Goal: Contribute content: Add original content to the website for others to see

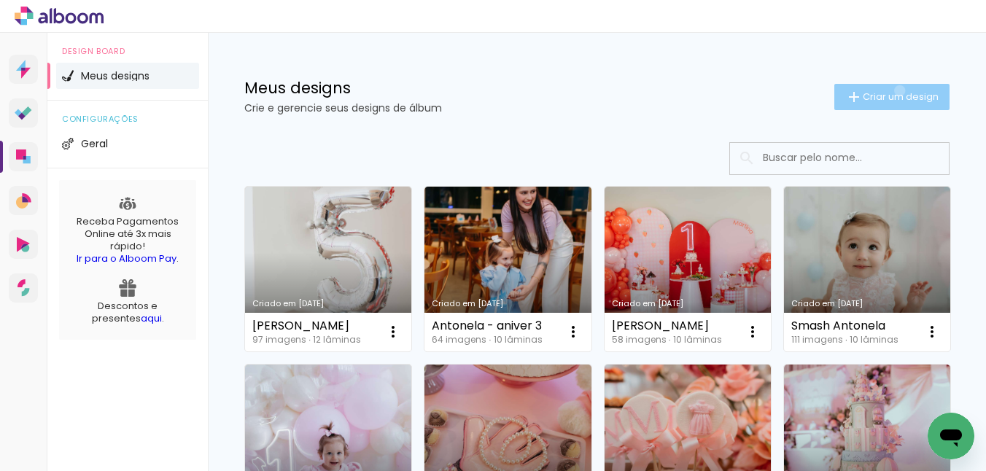
click at [897, 92] on span "Criar um design" at bounding box center [900, 96] width 76 height 9
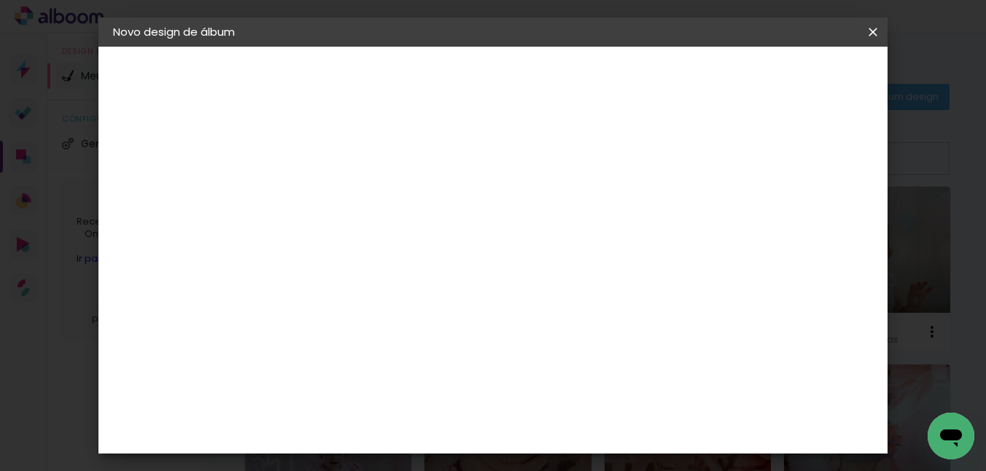
click at [351, 192] on input at bounding box center [351, 195] width 0 height 23
click at [871, 31] on iron-icon at bounding box center [872, 32] width 17 height 15
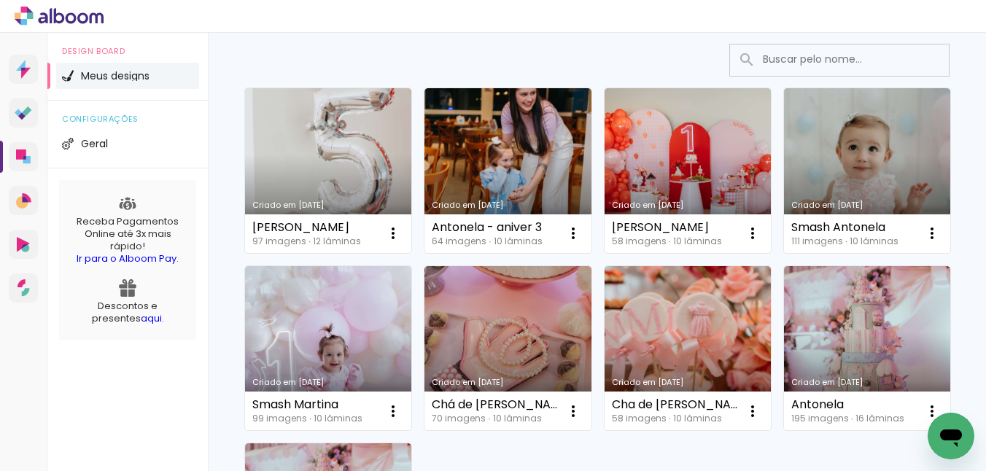
scroll to position [34, 0]
